Goal: Task Accomplishment & Management: Manage account settings

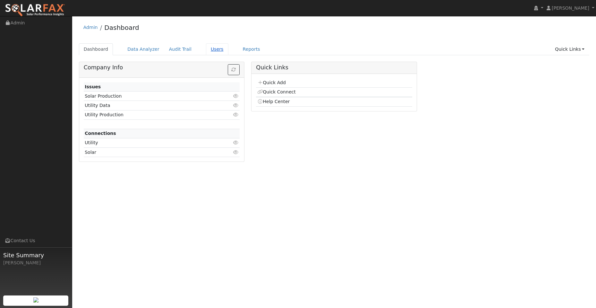
click at [206, 51] on link "Users" at bounding box center [217, 49] width 22 height 12
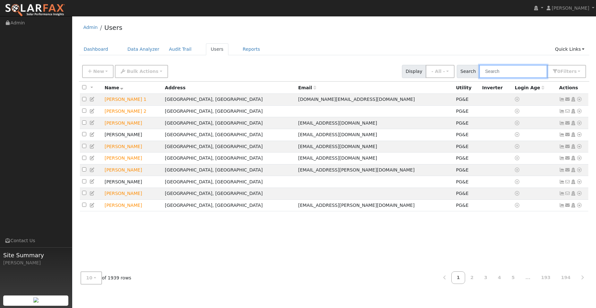
click at [500, 69] on input "text" at bounding box center [513, 71] width 68 height 13
paste input "[PERSON_NAME]"
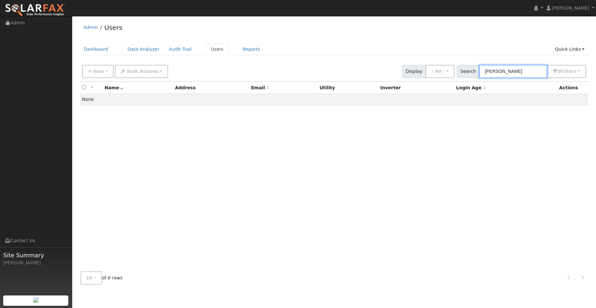
drag, startPoint x: 505, startPoint y: 72, endPoint x: 497, endPoint y: 72, distance: 8.4
click at [497, 72] on input "[PERSON_NAME]" at bounding box center [513, 71] width 68 height 13
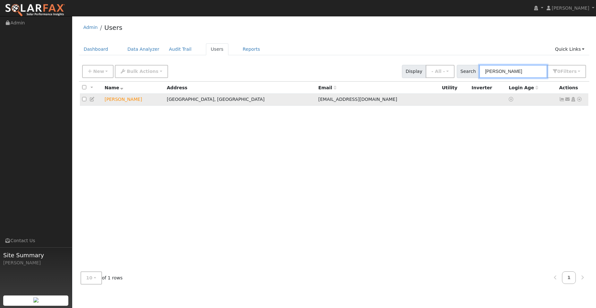
type input "[PERSON_NAME]"
click at [580, 100] on icon at bounding box center [579, 99] width 6 height 4
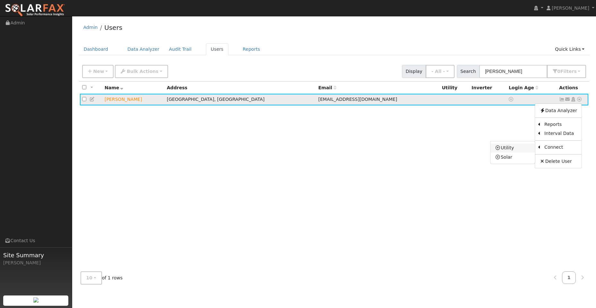
click at [515, 149] on link "Utility" at bounding box center [512, 147] width 45 height 9
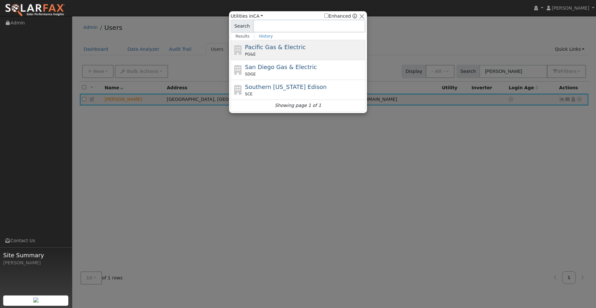
click at [311, 52] on div "PG&E" at bounding box center [304, 54] width 119 height 6
